Goal: Navigation & Orientation: Find specific page/section

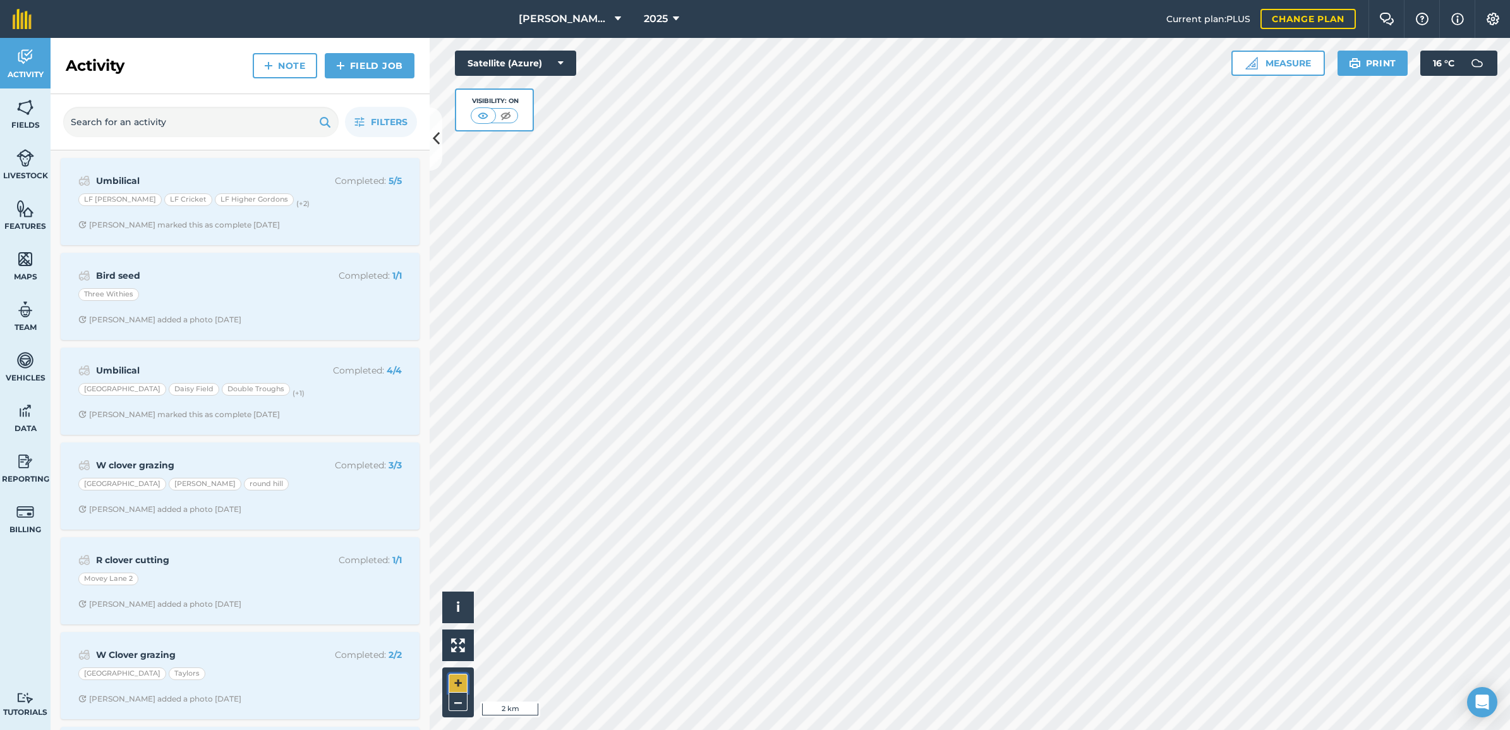
click at [457, 680] on button "+" at bounding box center [458, 682] width 19 height 19
click at [464, 680] on button "+" at bounding box center [458, 682] width 19 height 19
click at [462, 679] on button "+" at bounding box center [458, 682] width 19 height 19
drag, startPoint x: 457, startPoint y: 677, endPoint x: 464, endPoint y: 672, distance: 9.1
click at [459, 677] on button "+" at bounding box center [458, 682] width 19 height 19
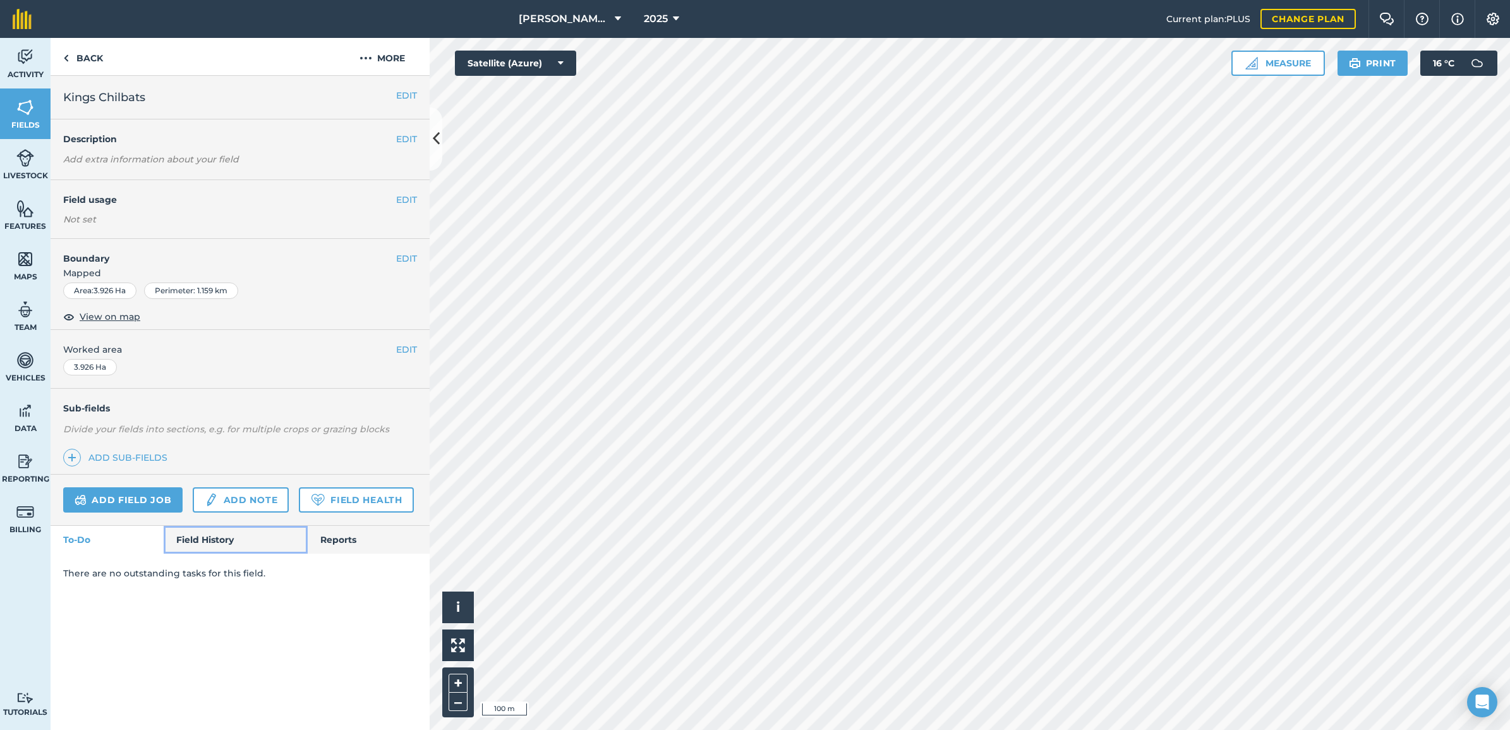
click at [219, 544] on link "Field History" at bounding box center [235, 540] width 143 height 28
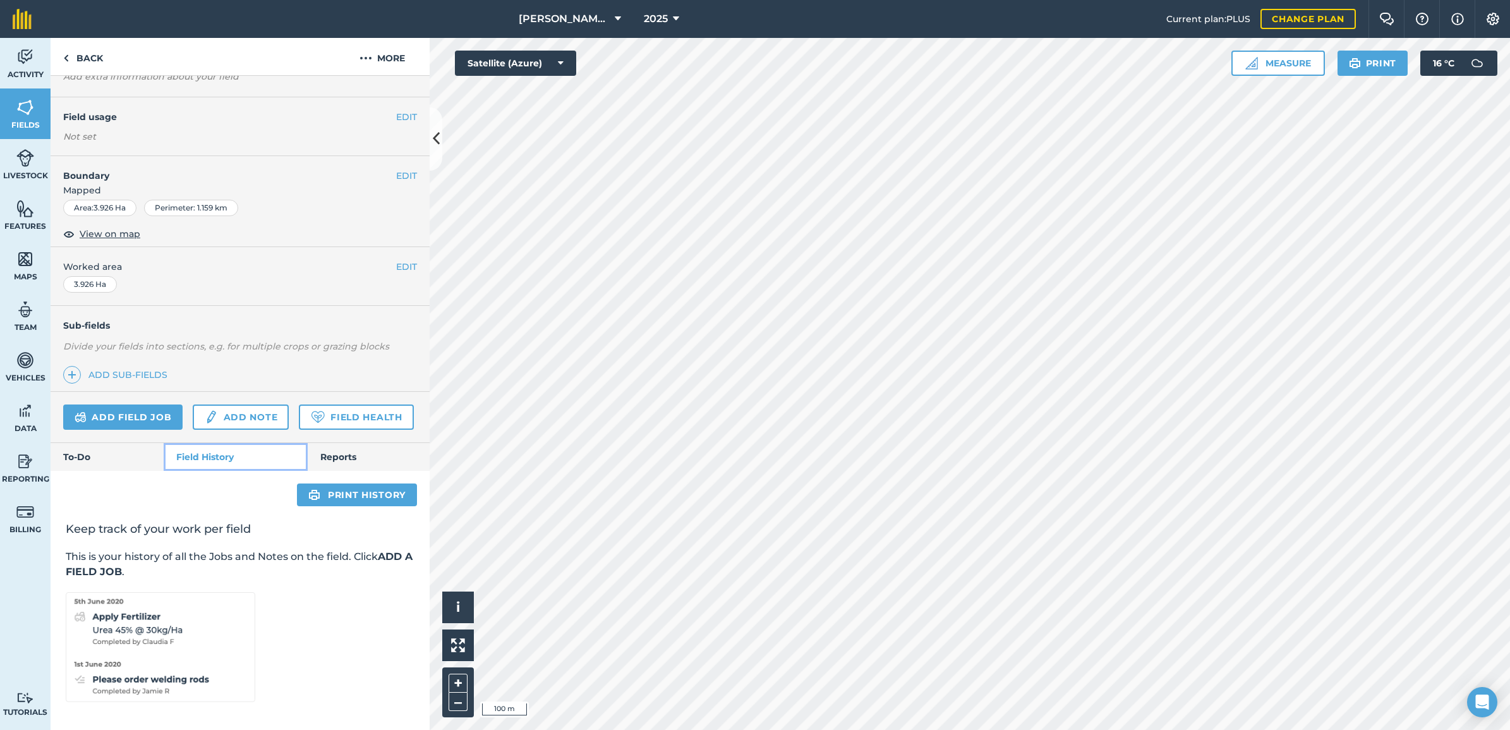
scroll to position [119, 0]
click at [122, 452] on link "To-Do" at bounding box center [107, 457] width 113 height 28
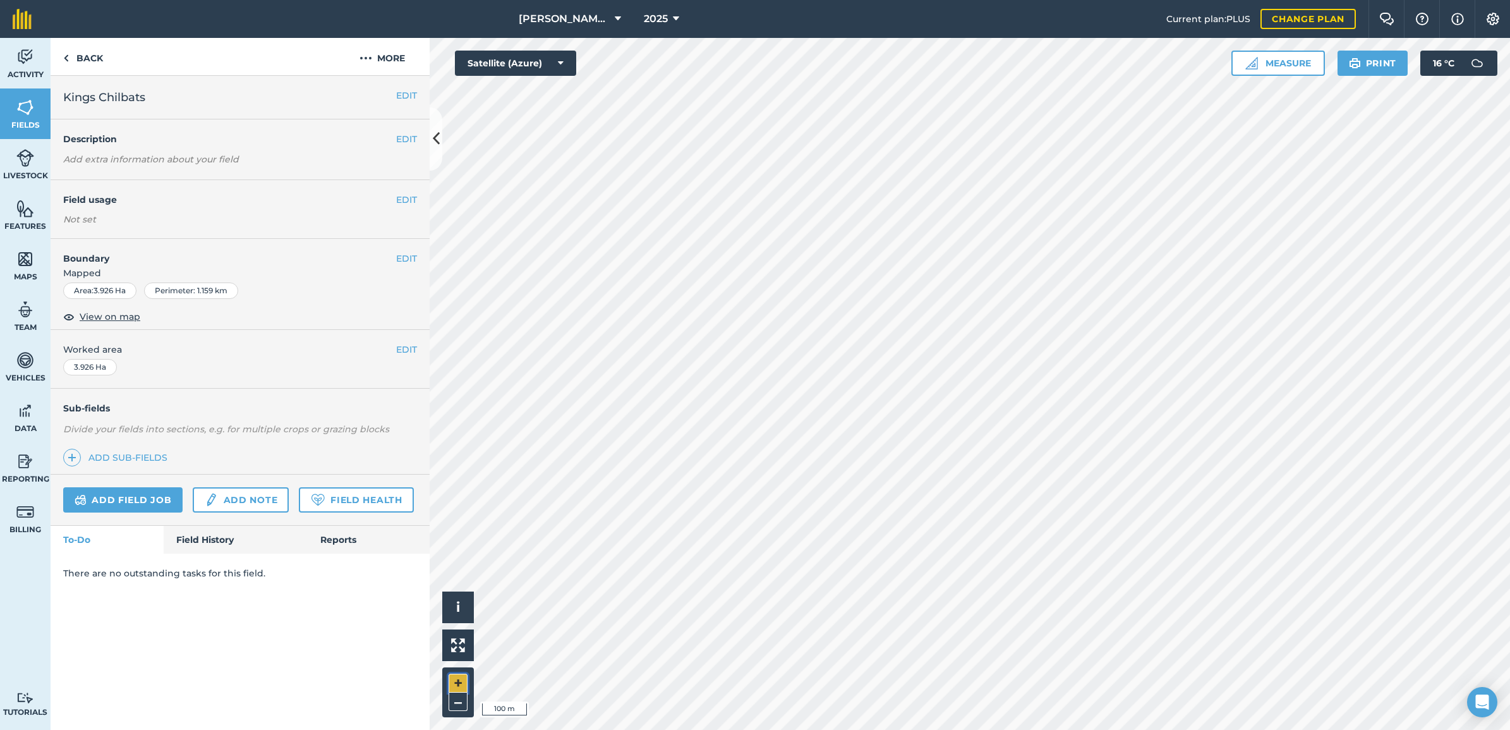
click at [463, 676] on button "+" at bounding box center [458, 682] width 19 height 19
click at [463, 706] on button "–" at bounding box center [458, 701] width 19 height 18
click at [660, 24] on span "2025" at bounding box center [656, 18] width 24 height 15
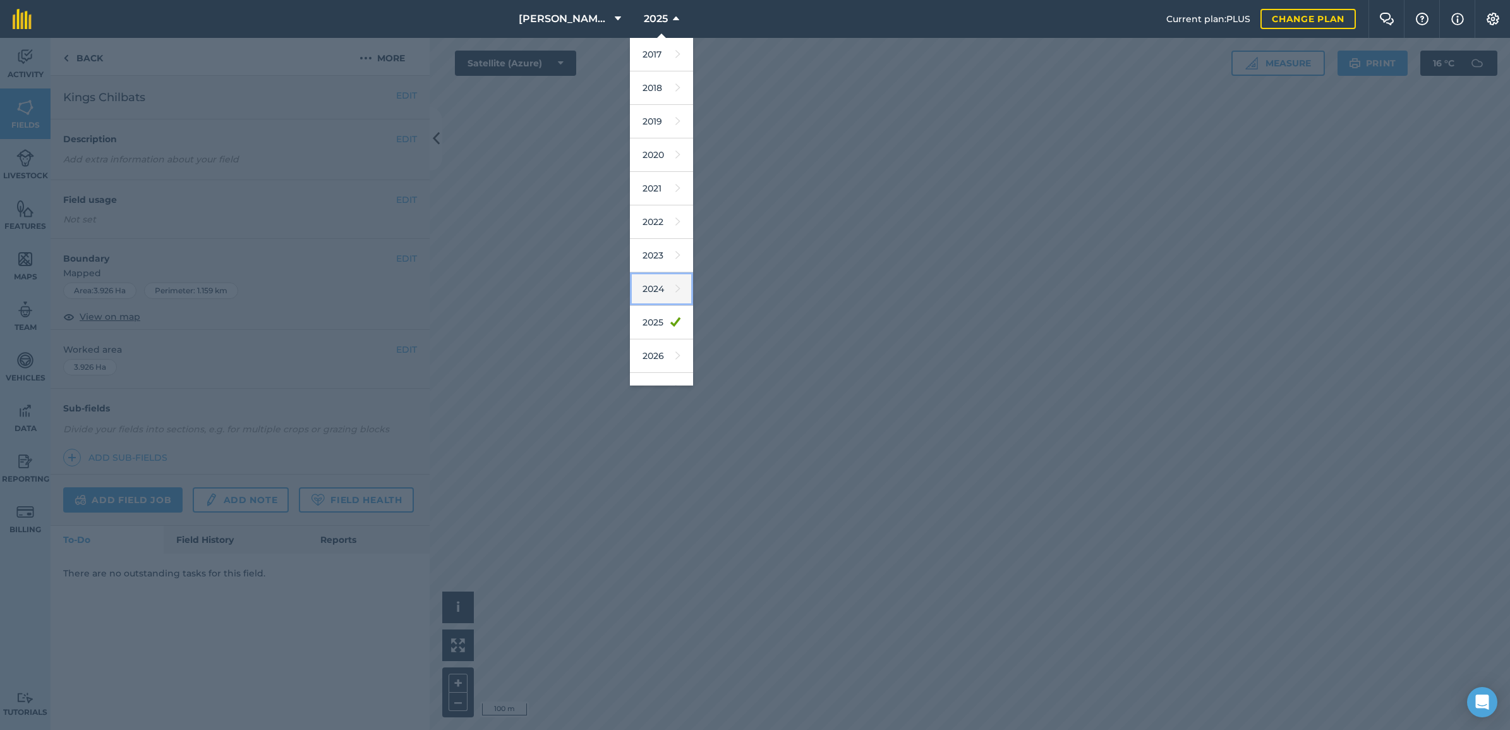
click at [661, 292] on link "2024" at bounding box center [661, 288] width 63 height 33
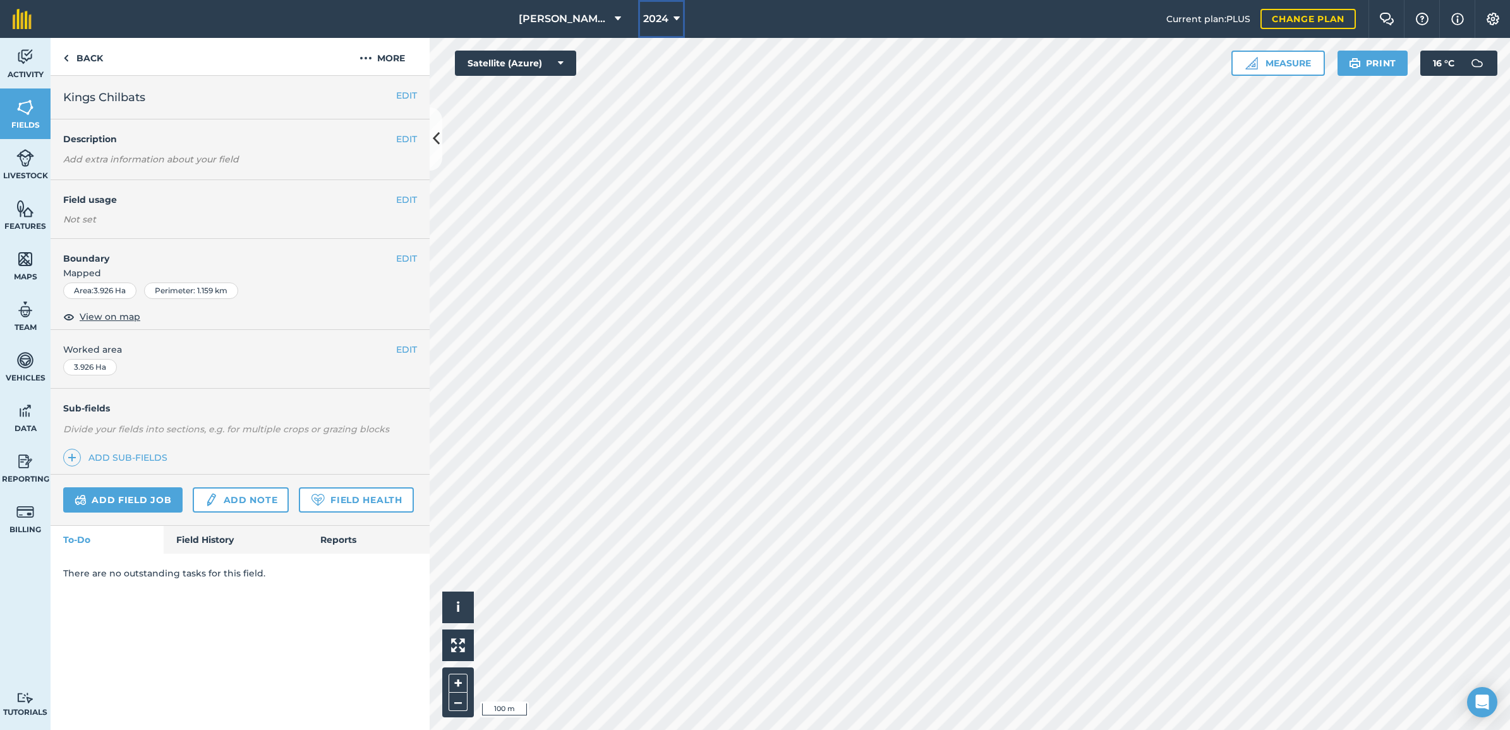
click at [670, 25] on button "2024" at bounding box center [661, 19] width 47 height 38
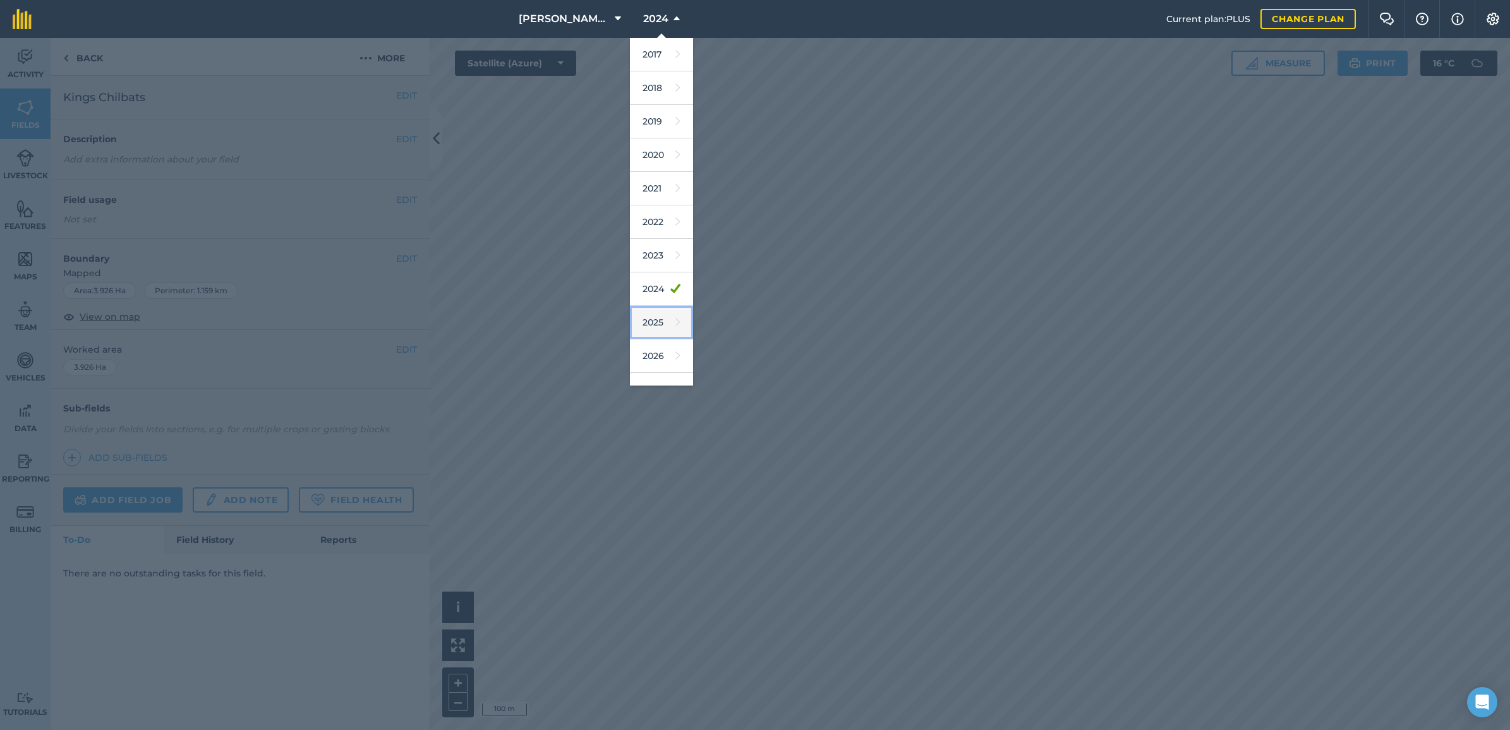
click at [658, 320] on link "2025" at bounding box center [661, 322] width 63 height 33
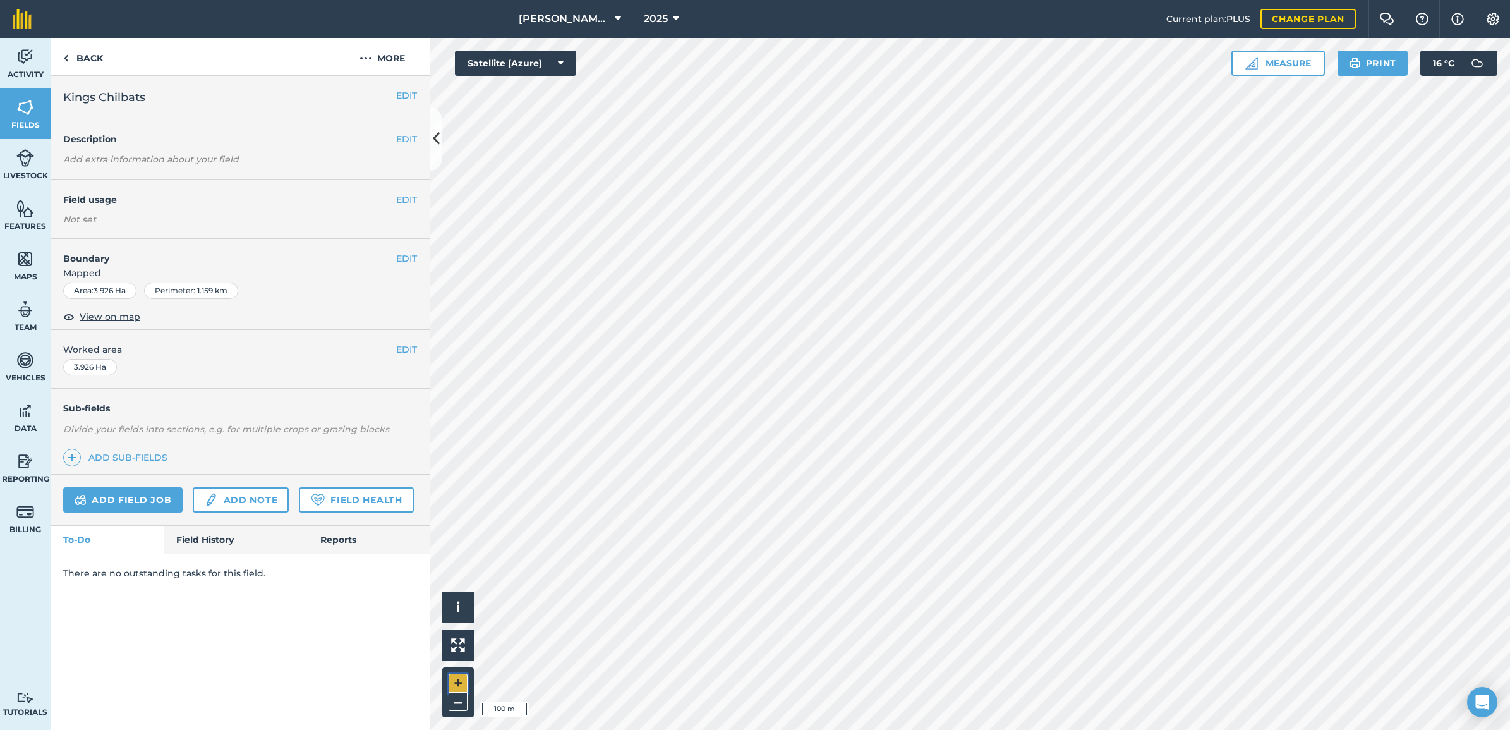
click at [458, 679] on button "+" at bounding box center [458, 682] width 19 height 19
click at [455, 702] on button "–" at bounding box center [458, 701] width 19 height 18
click at [457, 687] on button "+" at bounding box center [458, 682] width 19 height 19
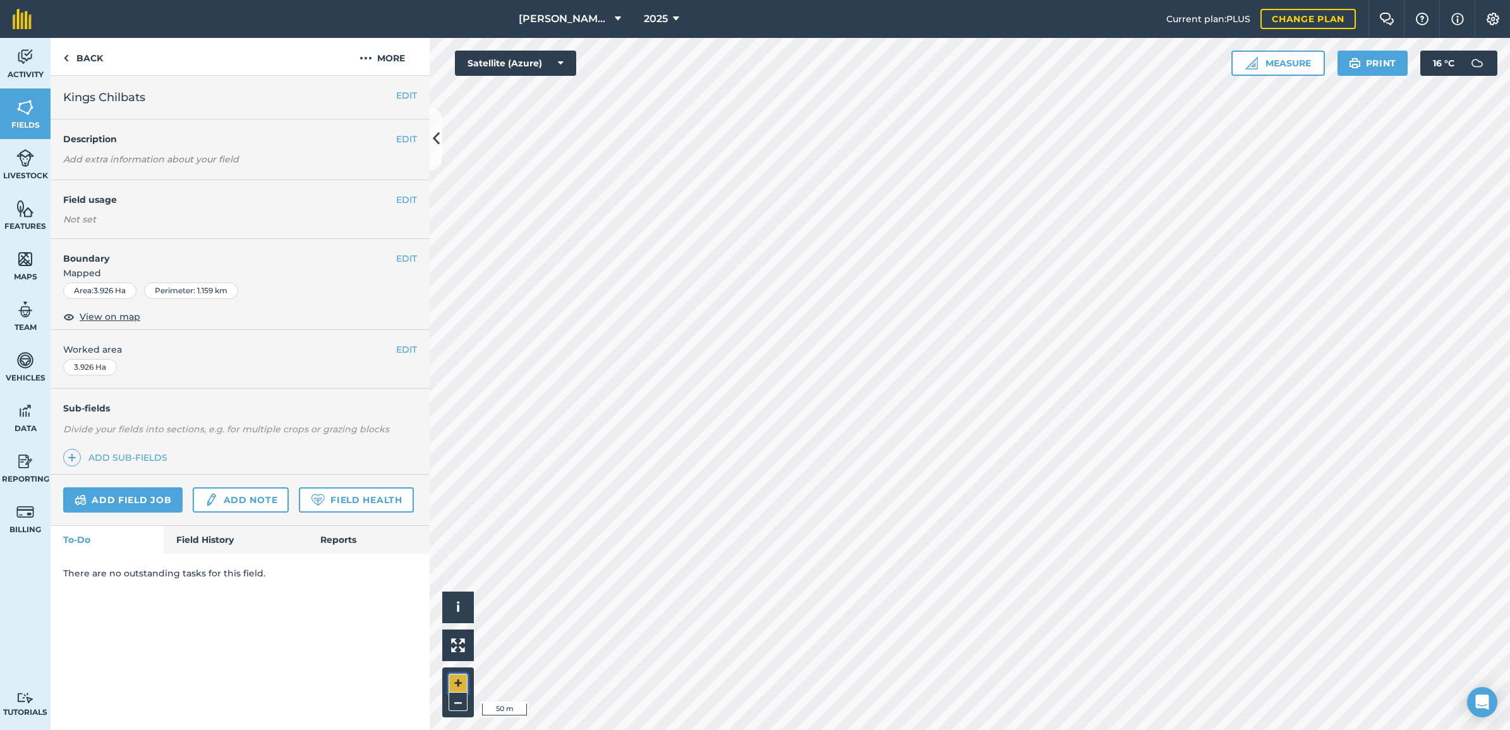
click at [457, 687] on button "+" at bounding box center [458, 682] width 19 height 19
click at [466, 705] on button "–" at bounding box center [458, 701] width 19 height 18
drag, startPoint x: 1378, startPoint y: 69, endPoint x: 223, endPoint y: 634, distance: 1285.8
click at [1378, 69] on button "Print" at bounding box center [1372, 63] width 71 height 25
click at [22, 112] on img at bounding box center [25, 107] width 18 height 19
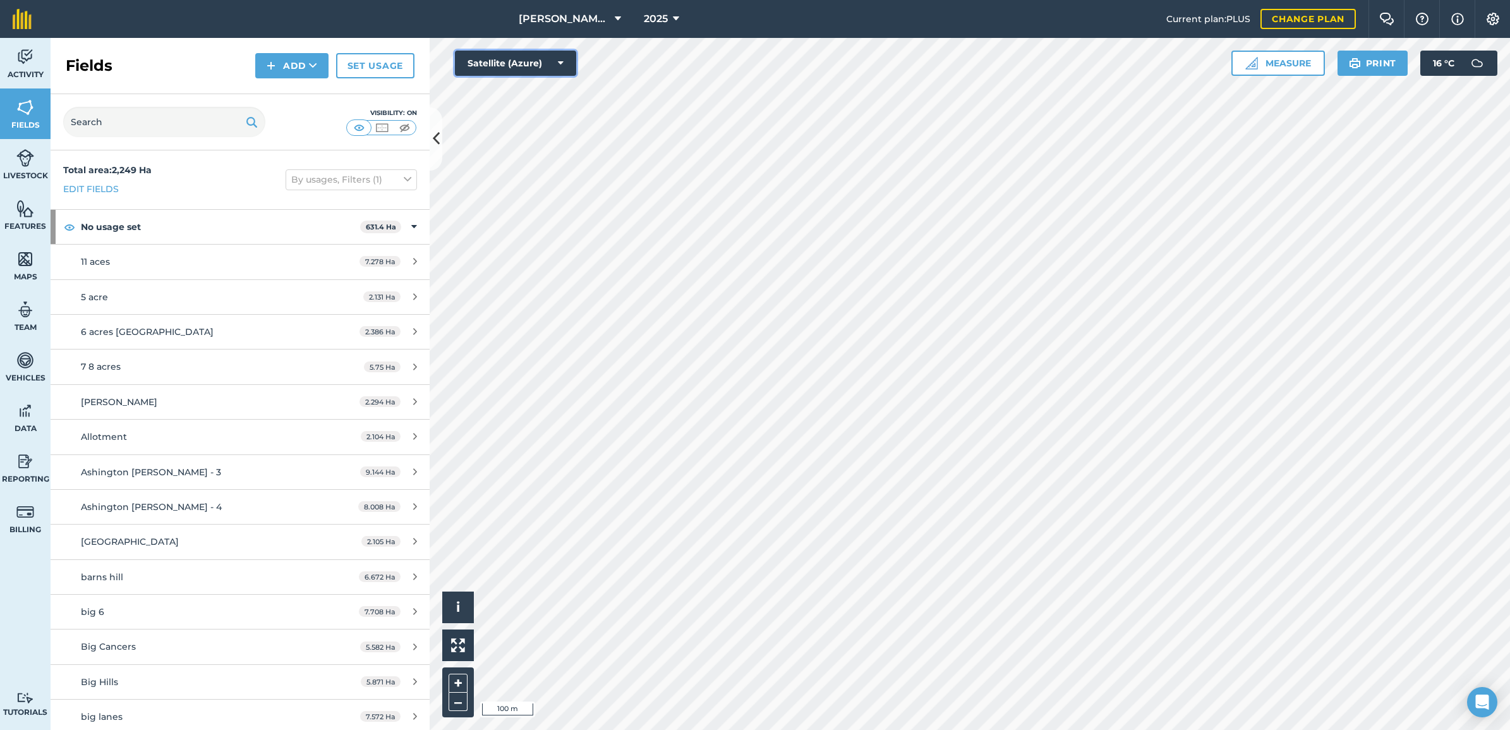
click at [563, 57] on icon at bounding box center [561, 63] width 6 height 13
click at [563, 62] on icon at bounding box center [561, 63] width 6 height 13
click at [601, 17] on span "[PERSON_NAME] LTD" at bounding box center [564, 18] width 91 height 15
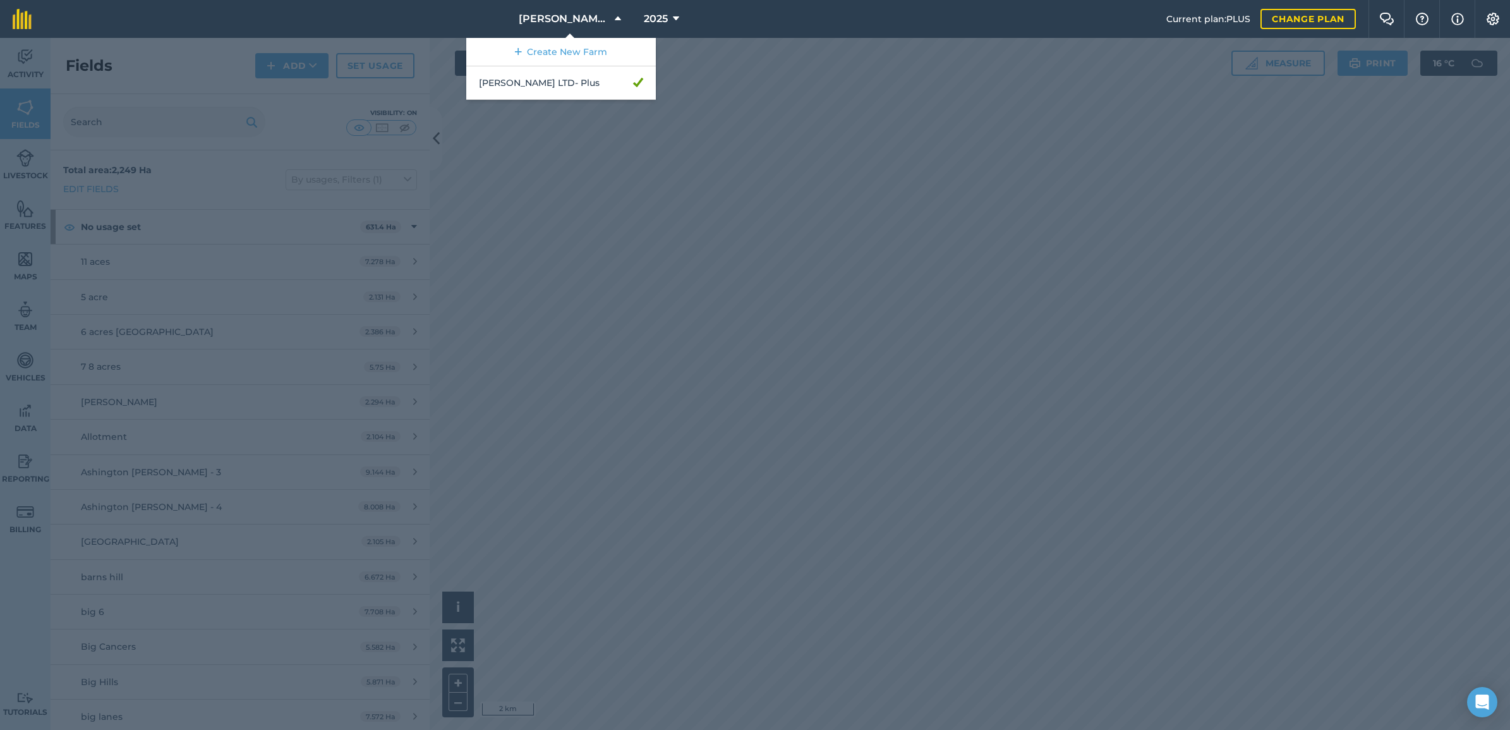
click at [814, 171] on div at bounding box center [755, 384] width 1510 height 692
